Goal: Task Accomplishment & Management: Complete application form

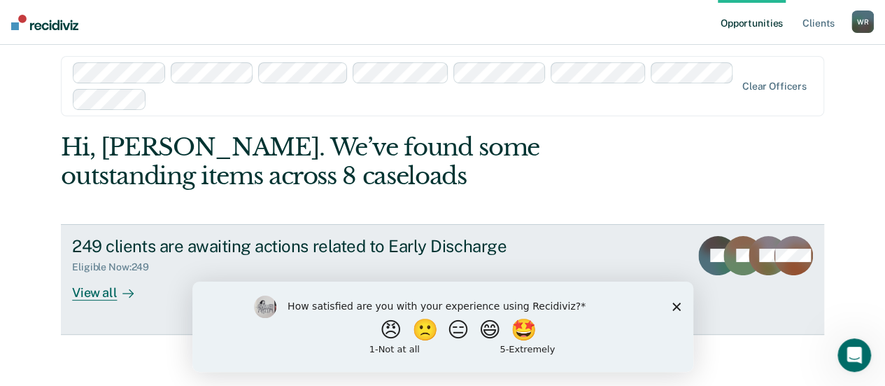
scroll to position [15, 0]
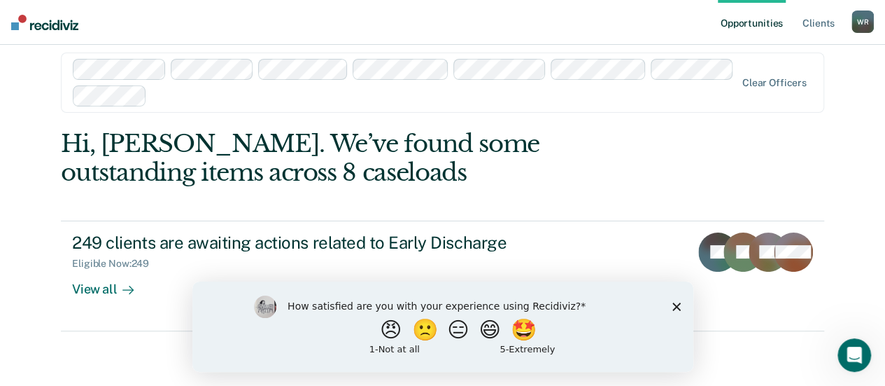
click at [671, 302] on div "How satisfied are you with your experience using Recidiviz? 😠 🙁 😑 😄 🤩 1 - Not a…" at bounding box center [442, 326] width 501 height 90
click at [677, 303] on icon "Close survey" at bounding box center [676, 306] width 8 height 8
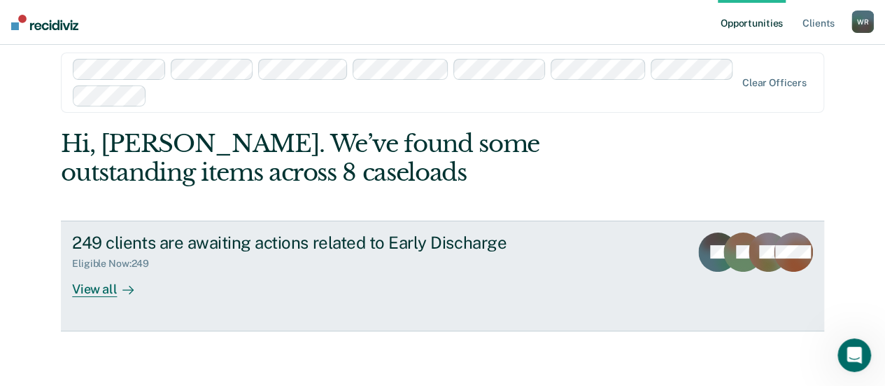
click at [87, 285] on div "View all" at bounding box center [111, 282] width 78 height 27
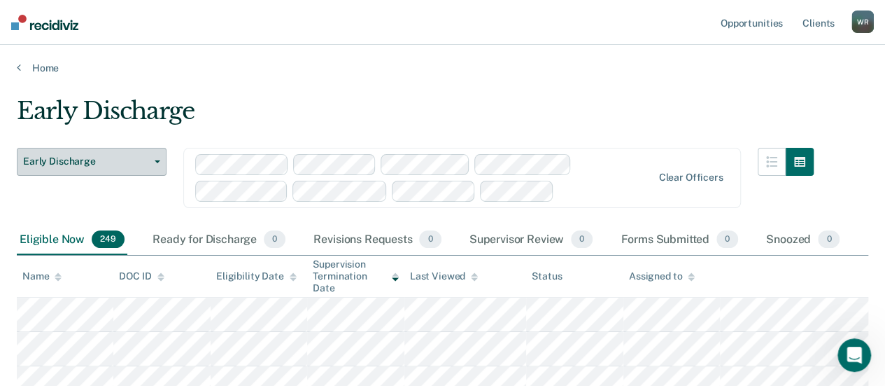
click at [157, 160] on icon "button" at bounding box center [158, 161] width 6 height 3
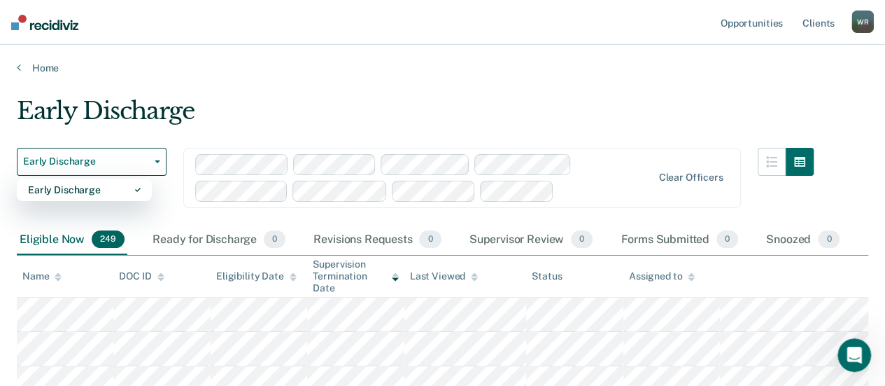
click at [246, 110] on div "Early Discharge" at bounding box center [415, 117] width 797 height 40
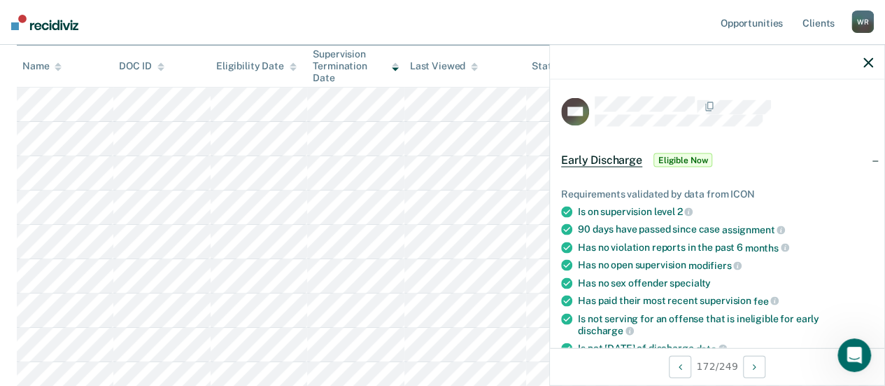
click at [147, 22] on nav "Opportunities Client s Wayne Reed W R Profile How it works Log Out" at bounding box center [442, 22] width 885 height 45
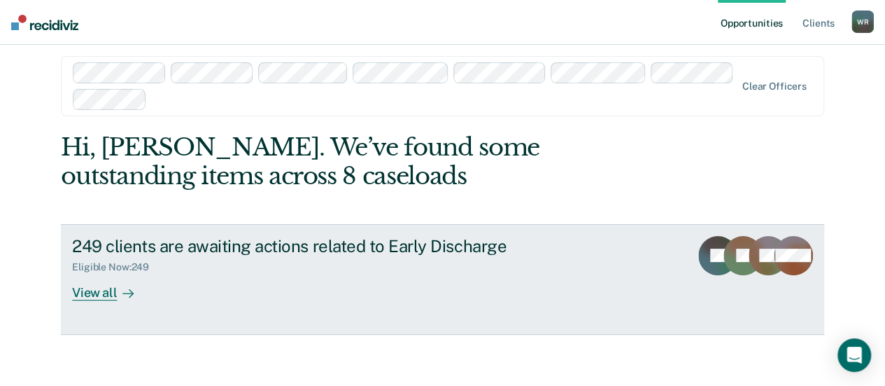
scroll to position [15, 0]
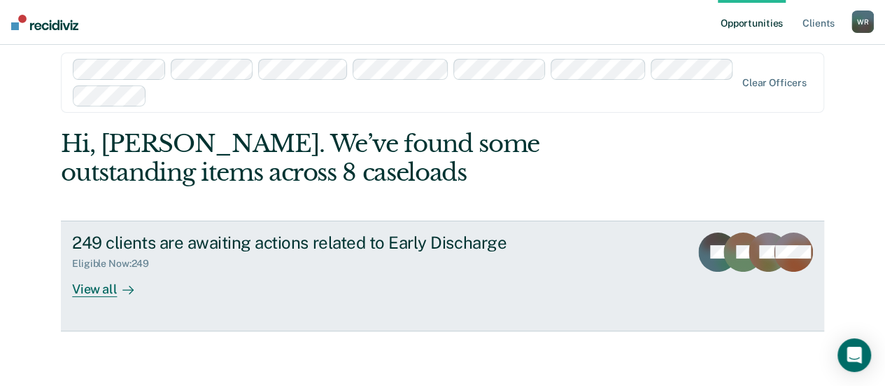
click at [85, 289] on div "View all" at bounding box center [111, 282] width 78 height 27
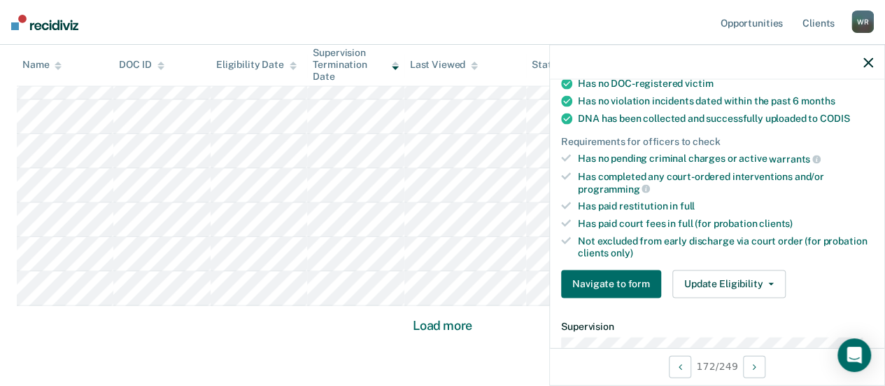
scroll to position [1090, 0]
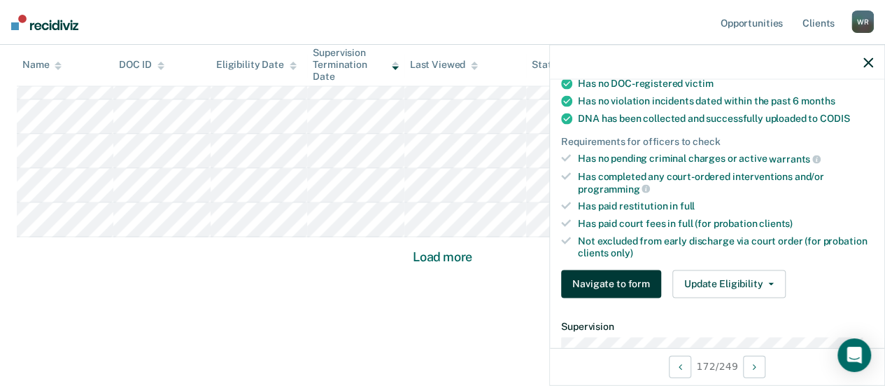
click at [624, 276] on button "Navigate to form" at bounding box center [611, 283] width 100 height 28
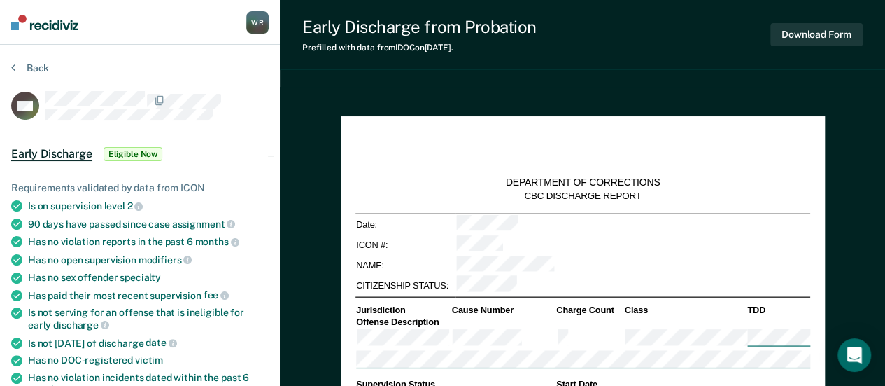
click at [192, 68] on div "Back" at bounding box center [140, 76] width 258 height 29
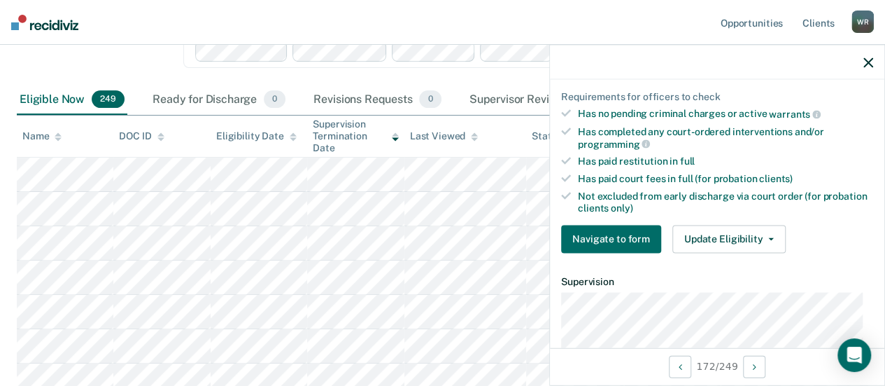
scroll to position [350, 0]
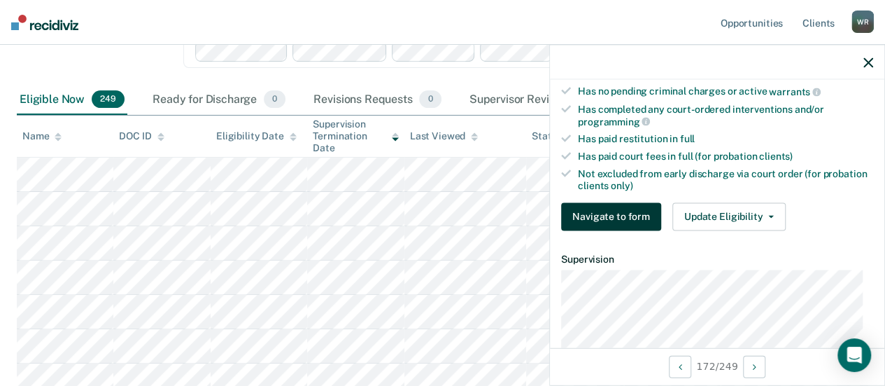
click at [626, 209] on button "Navigate to form" at bounding box center [611, 216] width 100 height 28
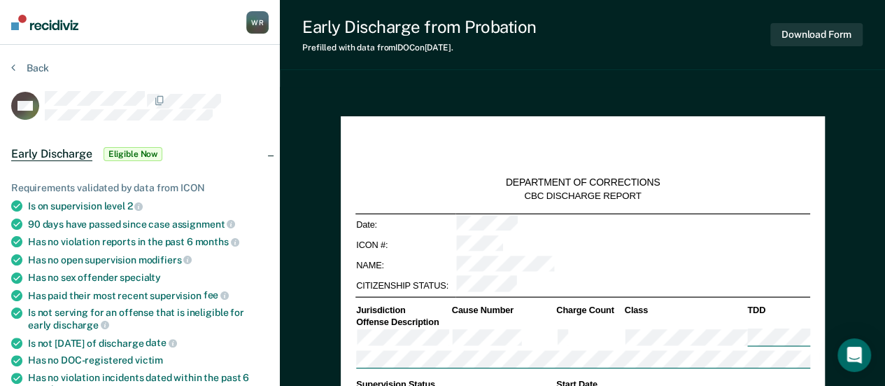
type textarea "x"
click at [199, 62] on div "Back" at bounding box center [140, 76] width 258 height 29
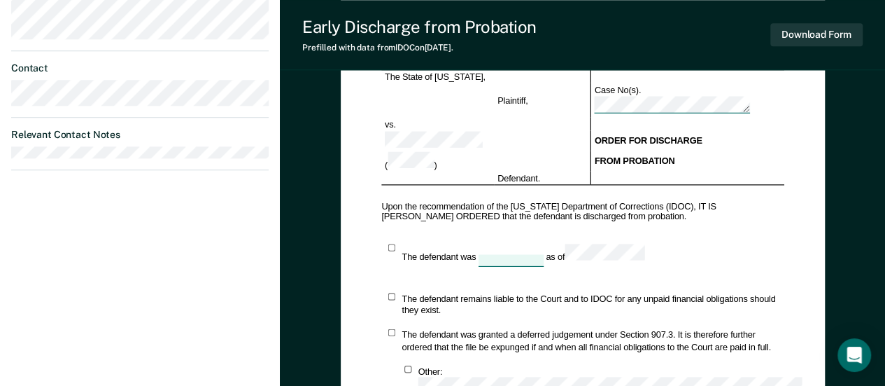
scroll to position [700, 0]
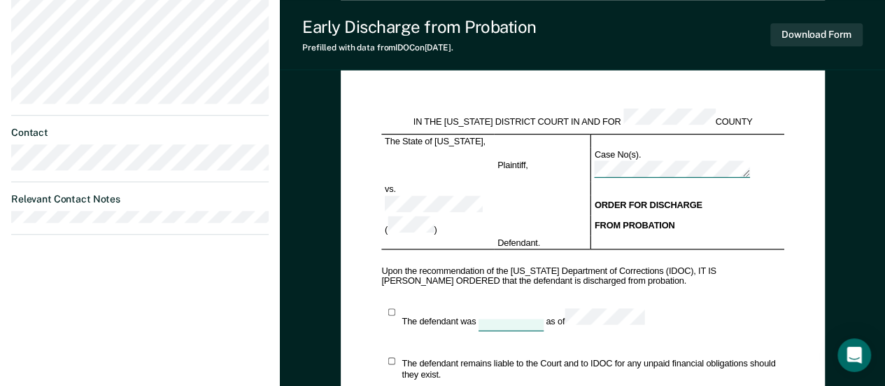
click at [125, 274] on div "Wayne Reed W R Profile How it works Log Out Back BW Early Discharge Eligible No…" at bounding box center [140, 15] width 280 height 1430
click at [856, 350] on icon "Open Intercom Messenger" at bounding box center [854, 355] width 16 height 18
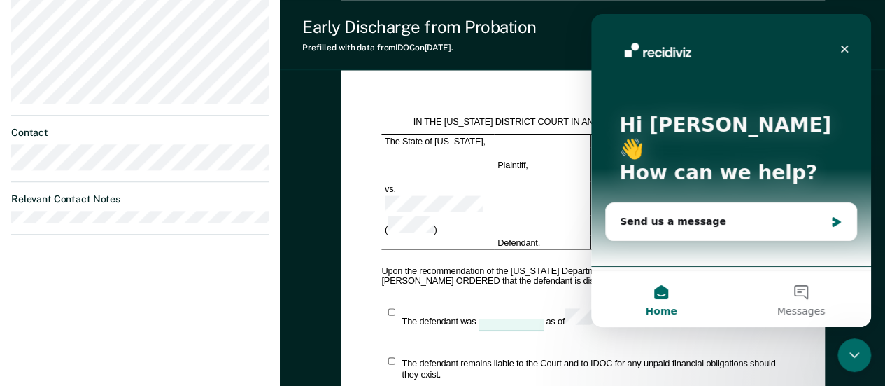
scroll to position [0, 0]
click at [843, 46] on icon "Close" at bounding box center [845, 49] width 8 height 8
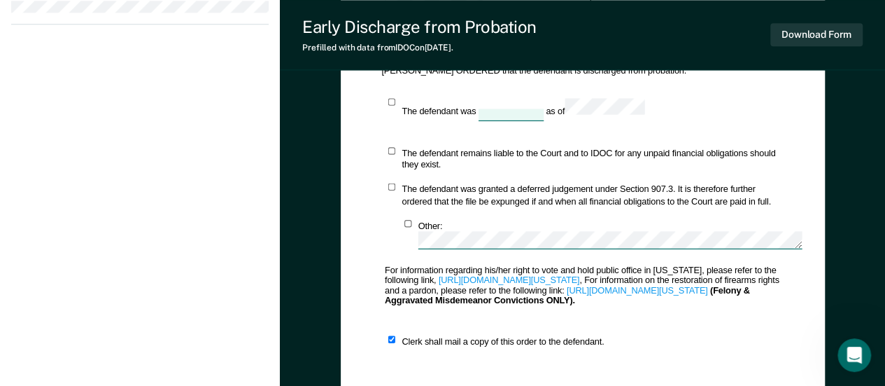
scroll to position [560, 0]
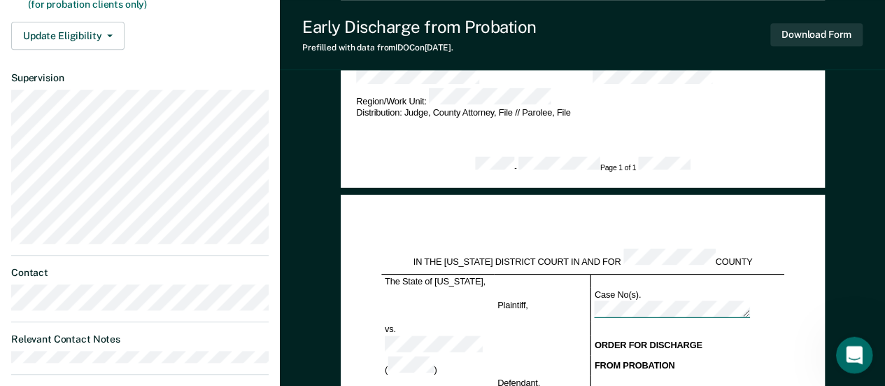
click at [847, 351] on icon "Open Intercom Messenger" at bounding box center [852, 353] width 23 height 23
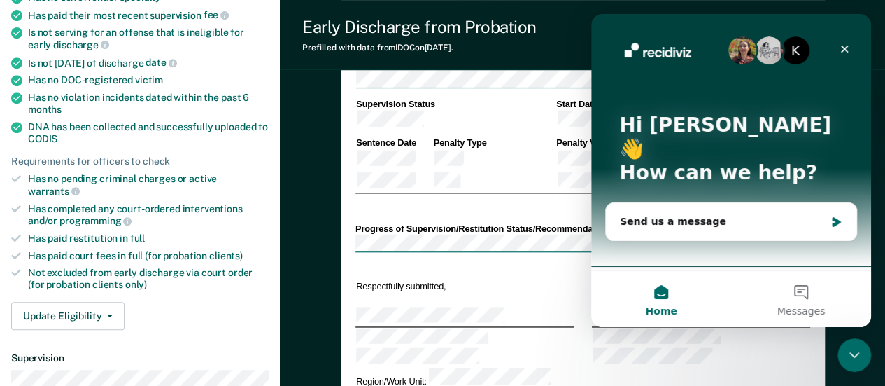
scroll to position [280, 0]
